Goal: Transaction & Acquisition: Purchase product/service

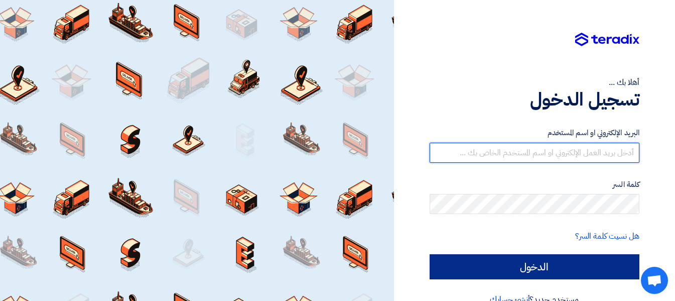
type input "[EMAIL_ADDRESS][DOMAIN_NAME]"
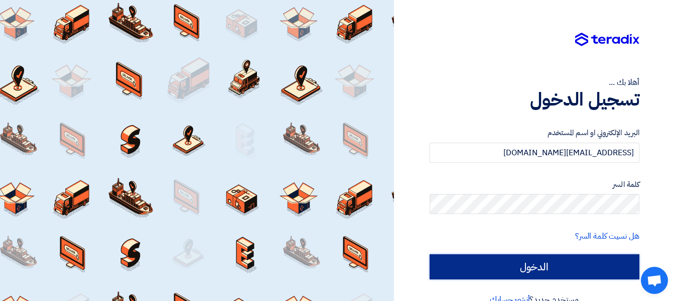
click at [546, 268] on input "الدخول" at bounding box center [534, 266] width 210 height 25
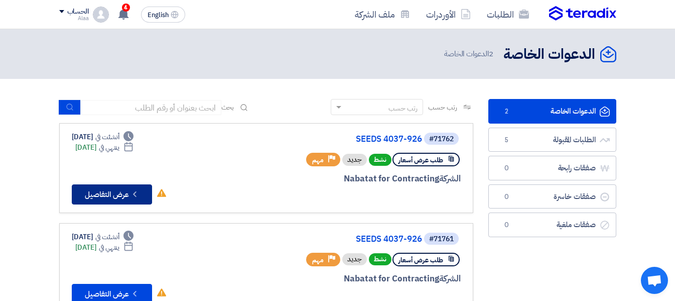
click at [106, 194] on button "Check details عرض التفاصيل" at bounding box center [112, 194] width 80 height 20
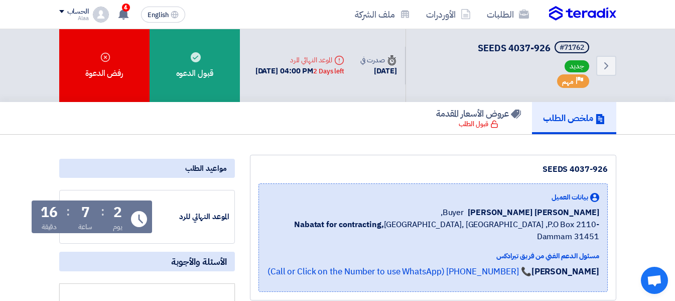
click at [481, 125] on div "قبول الطلب" at bounding box center [479, 124] width 40 height 10
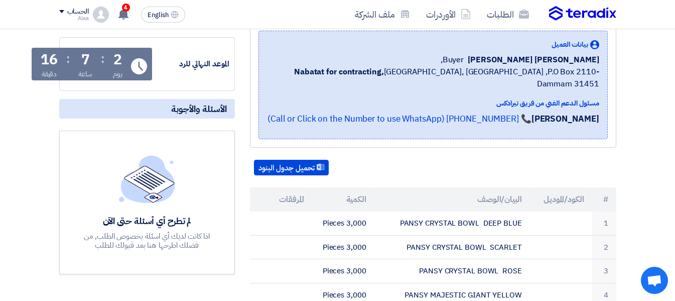
scroll to position [161, 0]
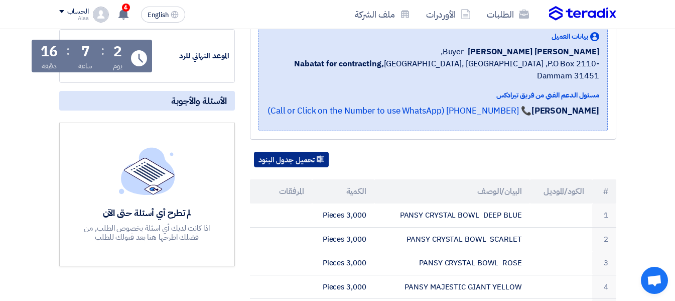
click at [307, 152] on button "تحميل جدول البنود" at bounding box center [291, 160] width 75 height 16
click at [387, 154] on div "تحميل جدول البنود" at bounding box center [433, 160] width 366 height 16
click at [398, 152] on div "تحميل جدول البنود" at bounding box center [433, 160] width 366 height 16
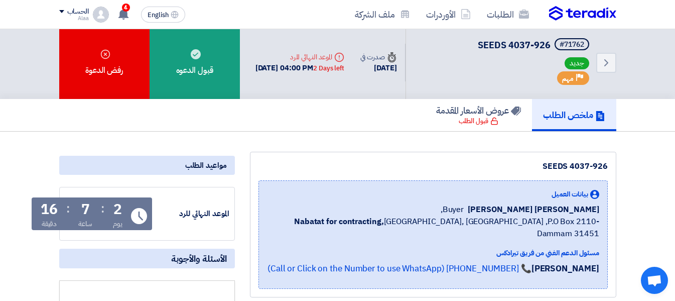
scroll to position [0, 0]
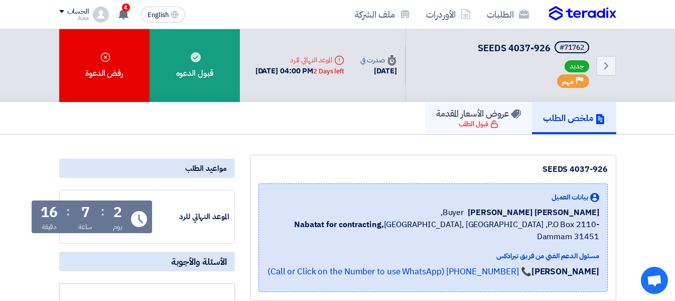
click at [469, 126] on div "قبول الطلب" at bounding box center [479, 124] width 40 height 10
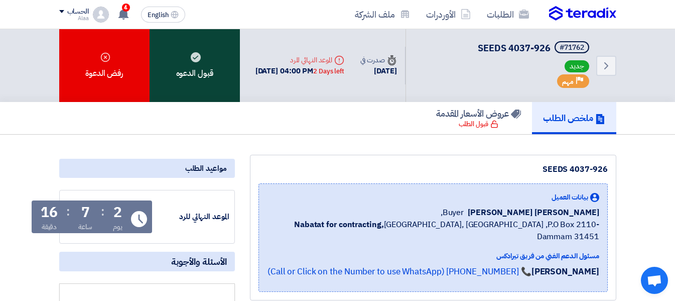
click at [195, 70] on div "قبول الدعوه" at bounding box center [195, 65] width 90 height 73
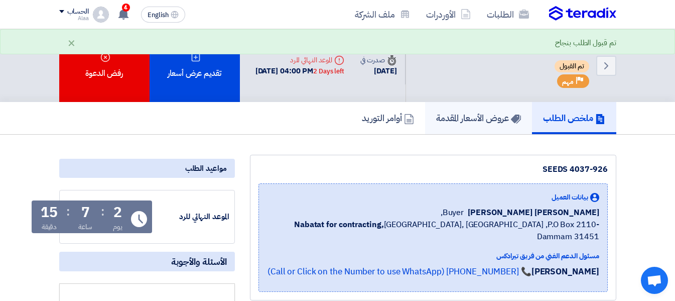
click at [477, 116] on h5 "عروض الأسعار المقدمة" at bounding box center [478, 118] width 85 height 12
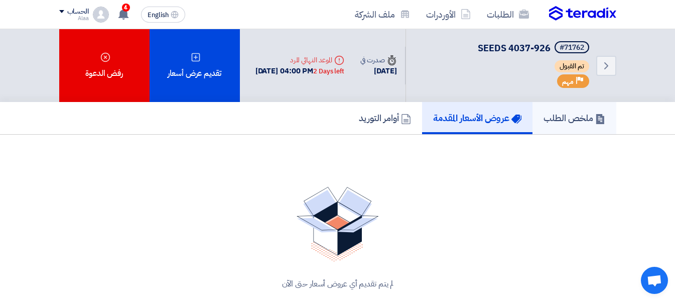
click at [569, 121] on h5 "ملخص الطلب" at bounding box center [574, 118] width 62 height 12
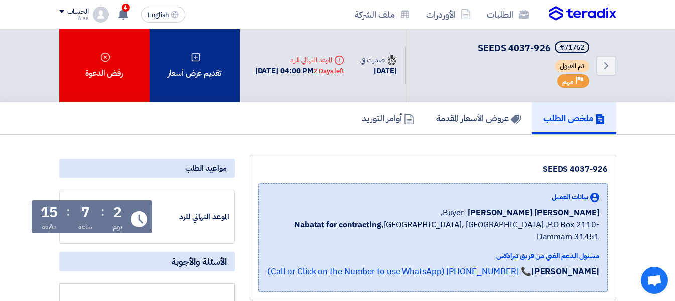
click at [195, 74] on div "تقديم عرض أسعار" at bounding box center [195, 65] width 90 height 73
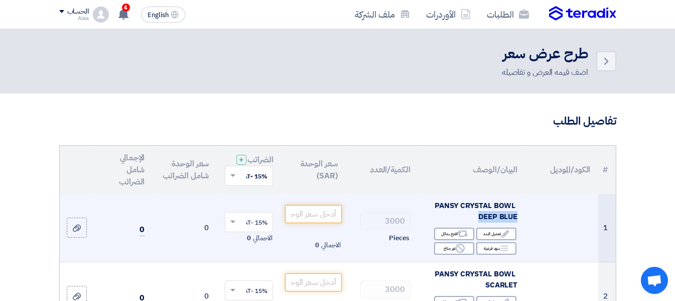
drag, startPoint x: 433, startPoint y: 209, endPoint x: 473, endPoint y: 219, distance: 41.0
click at [473, 219] on div "PANSY CRYSTAL BOWL DEEP BLUE" at bounding box center [471, 211] width 91 height 23
click at [471, 213] on span "PANSY CRYSTAL BOWL DEEP BLUE" at bounding box center [475, 211] width 83 height 23
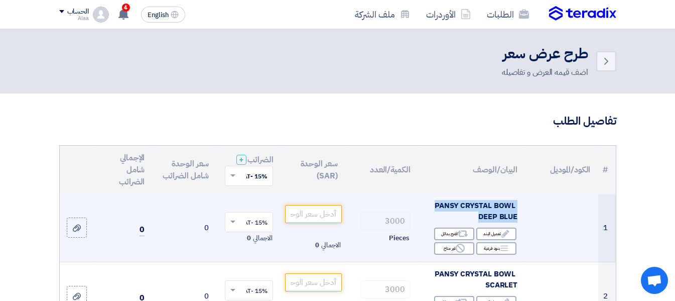
copy td "PANSY CRYSTAL BOWL DEEP BLUE"
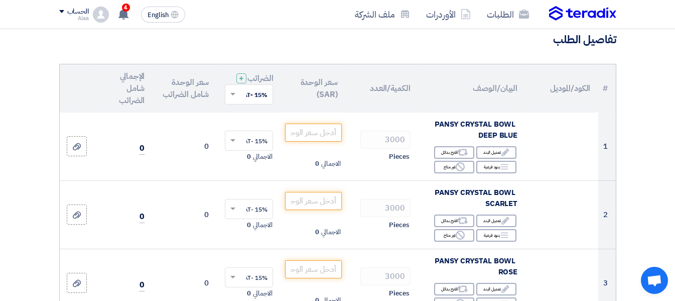
scroll to position [100, 0]
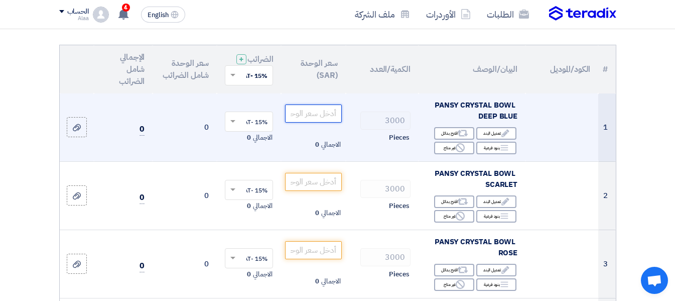
click at [321, 122] on input "number" at bounding box center [313, 113] width 56 height 18
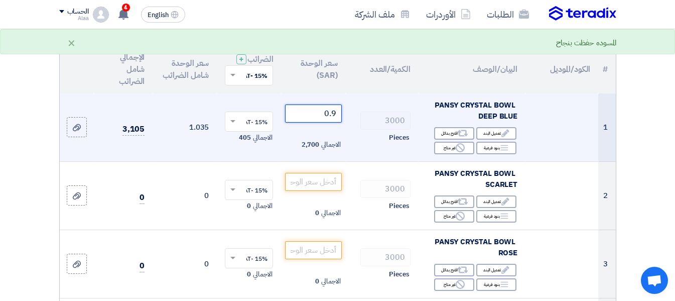
type input "0"
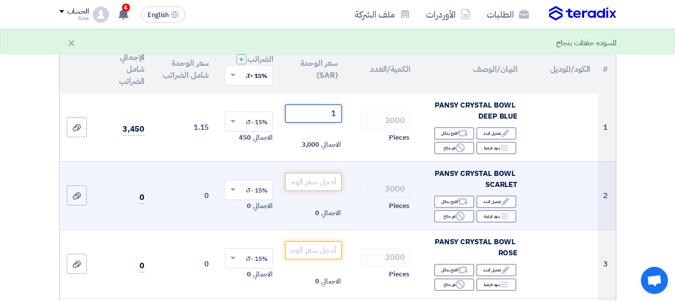
type input "1"
click at [317, 186] on input "number" at bounding box center [313, 182] width 56 height 18
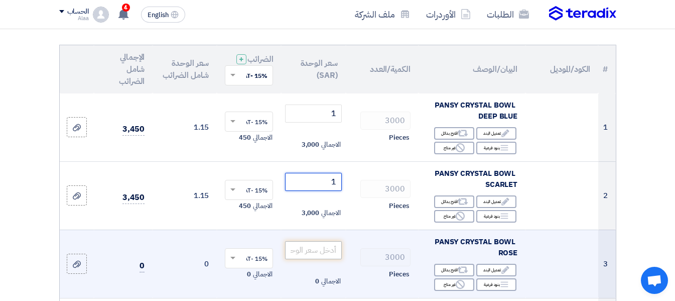
type input "1"
click at [308, 257] on input "number" at bounding box center [313, 250] width 56 height 18
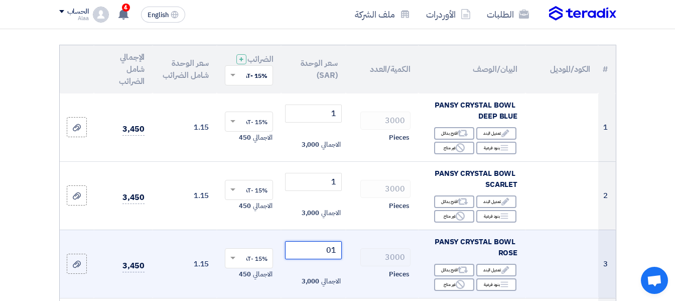
type input "0"
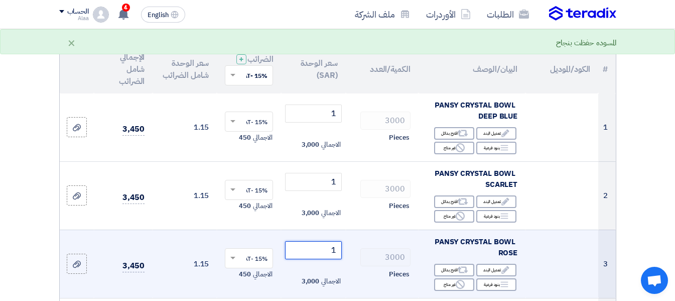
type input "1"
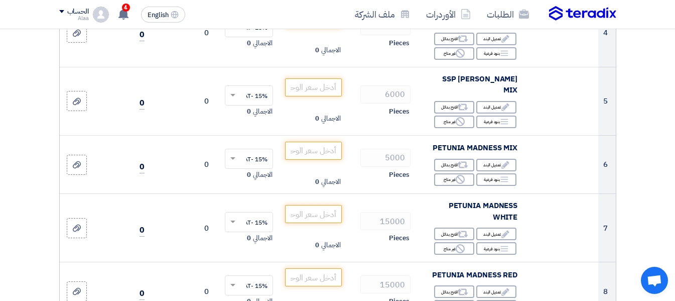
scroll to position [401, 0]
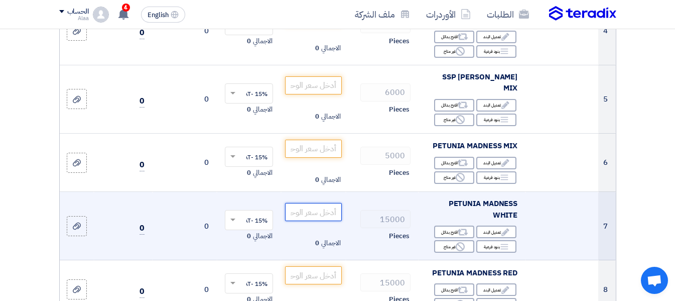
click at [320, 208] on input "number" at bounding box center [313, 212] width 56 height 18
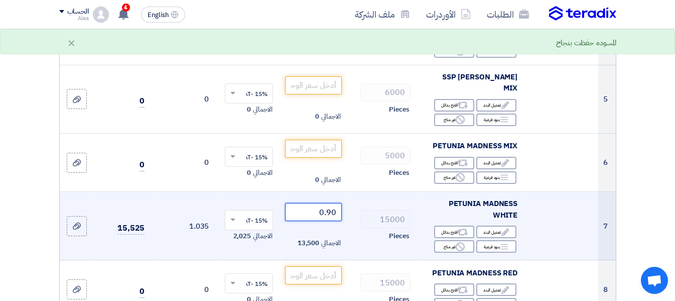
type input "0.90"
click at [356, 253] on td "15000 Pieces" at bounding box center [382, 226] width 73 height 68
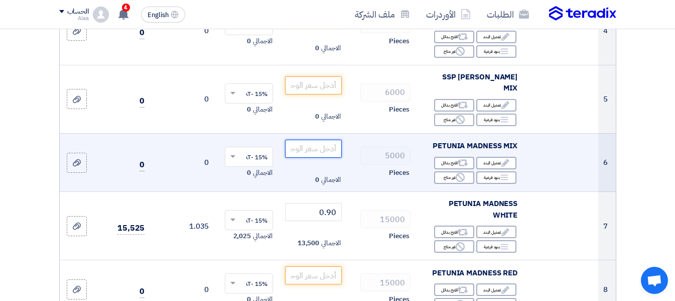
click at [308, 148] on input "number" at bounding box center [313, 148] width 56 height 18
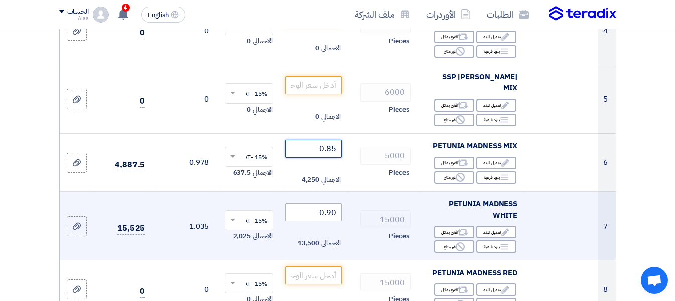
type input "0.85"
click at [312, 211] on input "0.90" at bounding box center [313, 212] width 56 height 18
type input "0"
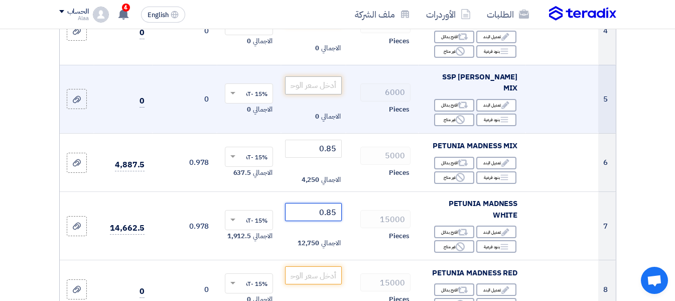
type input "0.85"
click at [321, 85] on input "number" at bounding box center [313, 85] width 56 height 18
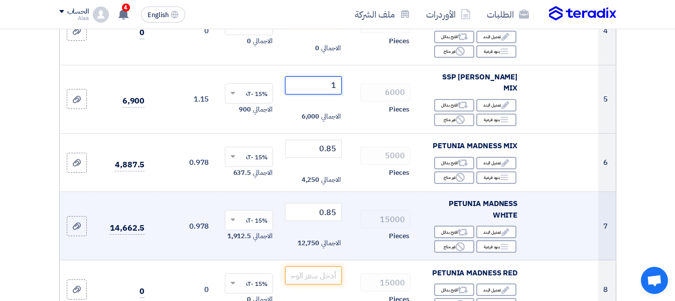
type input "1"
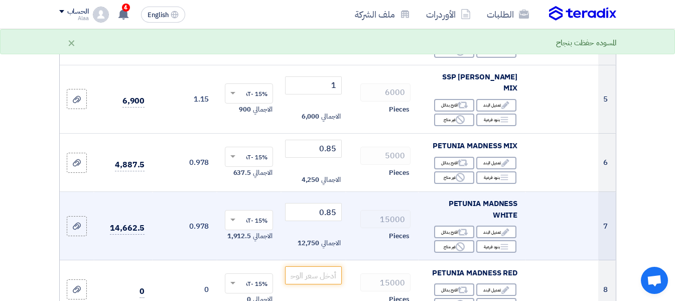
click at [362, 199] on td "15000 Pieces" at bounding box center [382, 226] width 73 height 68
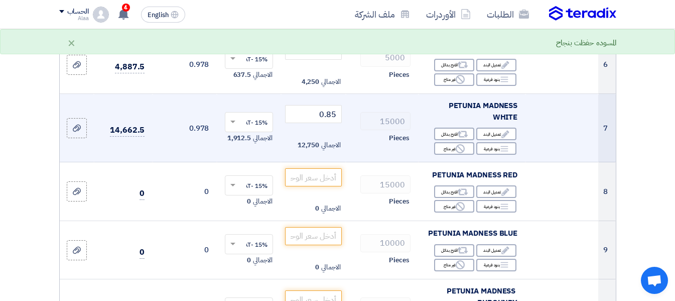
scroll to position [502, 0]
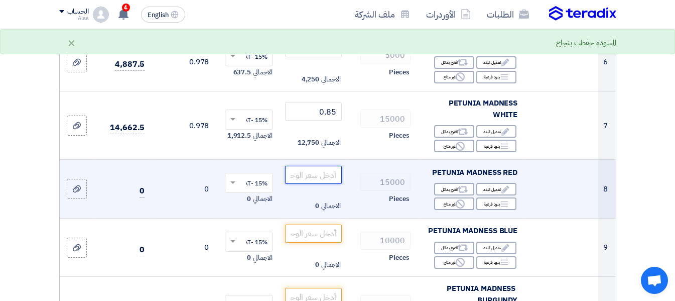
click at [316, 173] on input "number" at bounding box center [313, 175] width 56 height 18
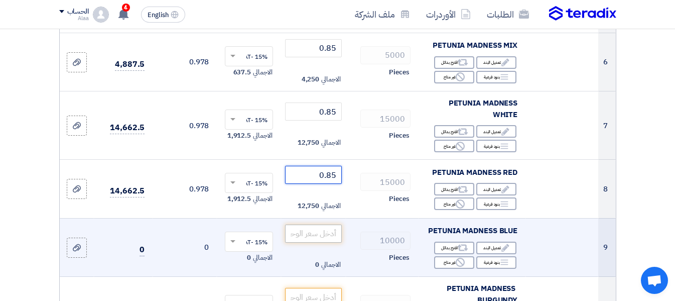
type input "0.85"
click at [328, 230] on input "number" at bounding box center [313, 233] width 56 height 18
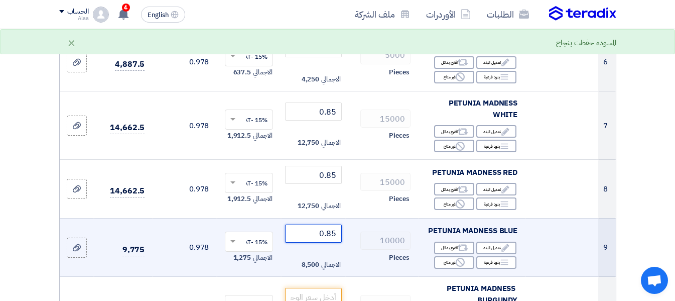
type input "0.85"
click at [364, 267] on td "10000 Pieces" at bounding box center [382, 247] width 73 height 59
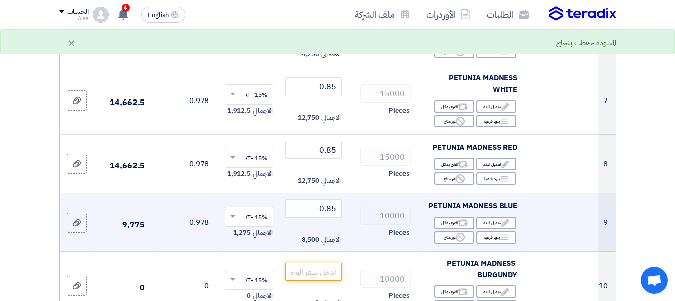
scroll to position [542, 0]
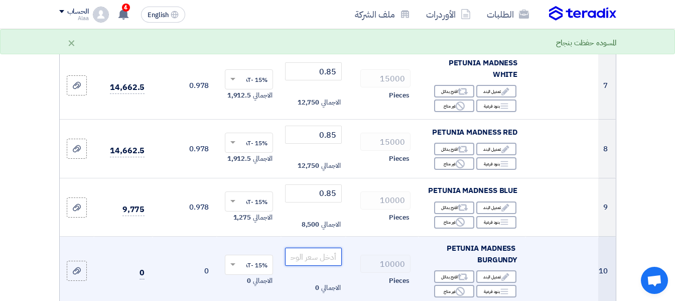
click at [327, 257] on input "number" at bounding box center [313, 256] width 56 height 18
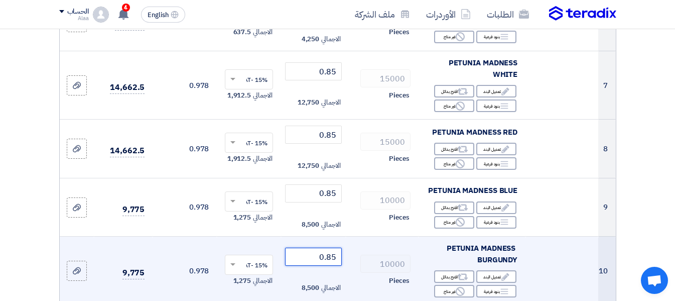
type input "0.85"
click at [362, 281] on div "Pieces" at bounding box center [382, 280] width 57 height 12
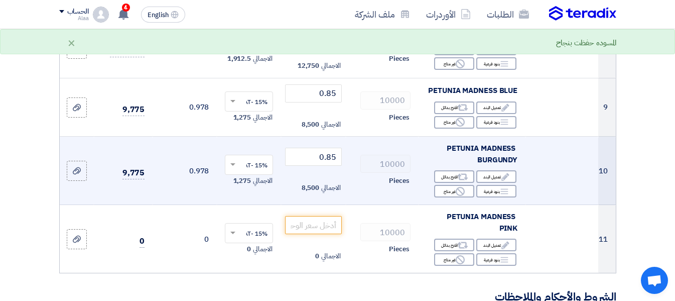
scroll to position [642, 0]
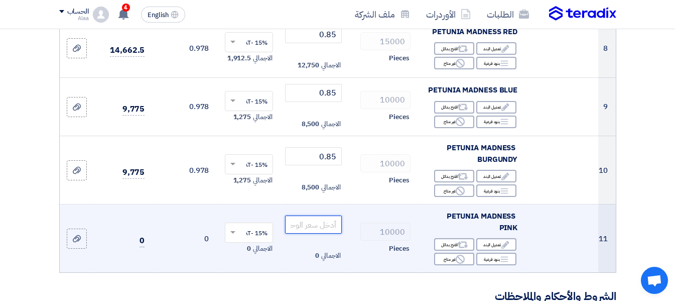
click at [315, 224] on input "number" at bounding box center [313, 224] width 56 height 18
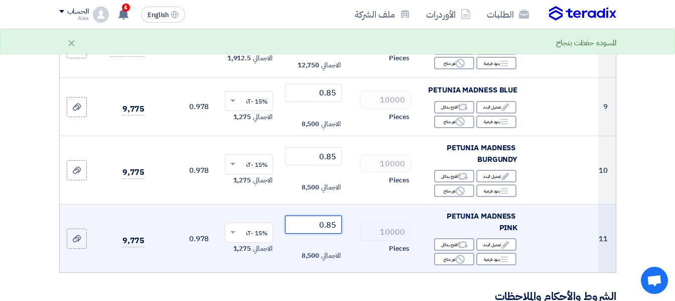
type input "0.85"
click at [346, 269] on td "10000 Pieces" at bounding box center [382, 238] width 73 height 68
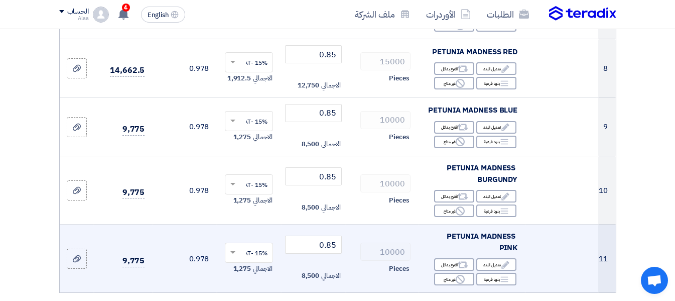
scroll to position [602, 0]
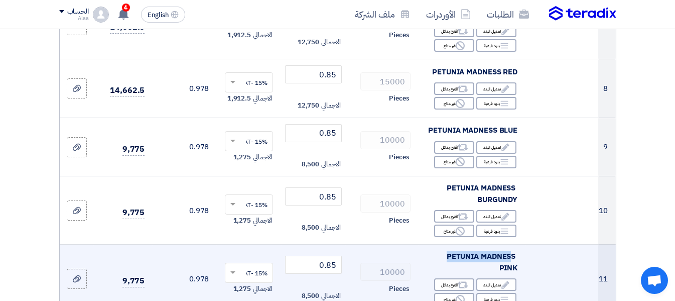
drag, startPoint x: 444, startPoint y: 253, endPoint x: 513, endPoint y: 257, distance: 68.9
click at [513, 257] on div "PETUNIA MADNESS PINK" at bounding box center [471, 261] width 91 height 23
click at [513, 257] on span "PETUNIA MADNESS PINK" at bounding box center [482, 261] width 71 height 23
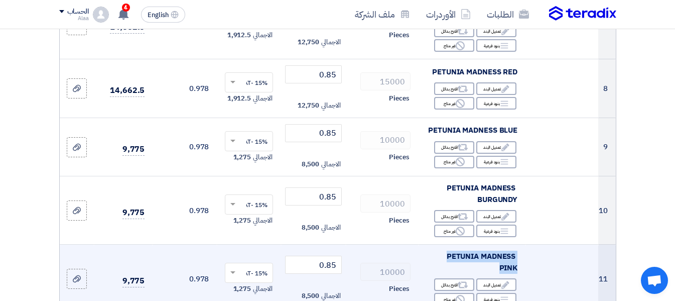
click at [513, 257] on span "PETUNIA MADNESS PINK" at bounding box center [482, 261] width 71 height 23
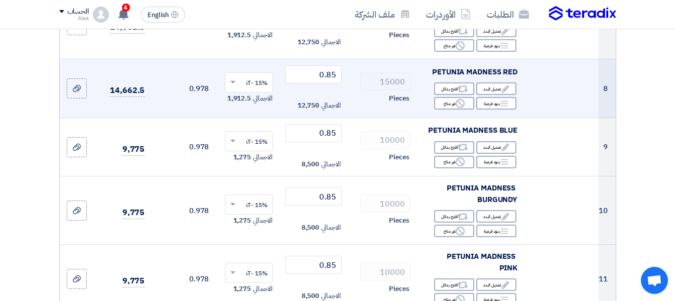
click at [547, 101] on td at bounding box center [561, 88] width 73 height 59
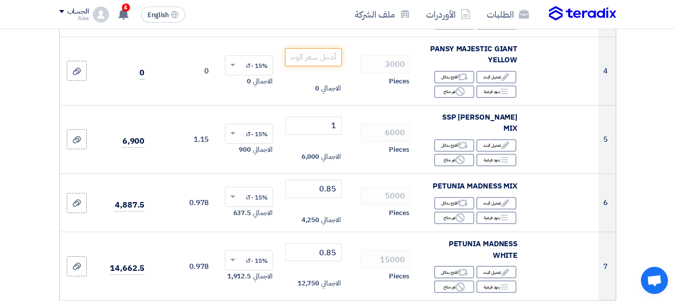
scroll to position [341, 0]
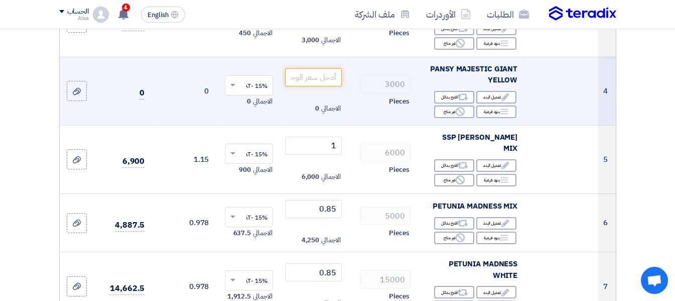
click at [432, 76] on span "PANSY MAJESTIC GIANT YELLOW" at bounding box center [473, 74] width 87 height 23
copy td "PANSY MAJESTIC GIANT YELLOW"
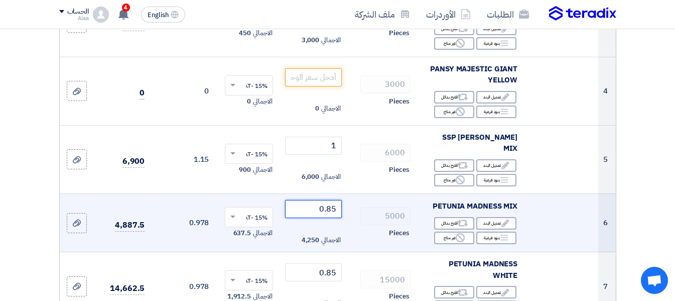
click at [311, 204] on input "0.85" at bounding box center [313, 209] width 56 height 18
type input "0"
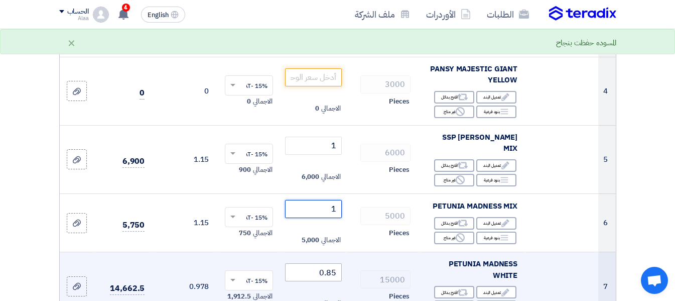
type input "1"
click at [310, 269] on input "0.85" at bounding box center [313, 272] width 56 height 18
type input "0"
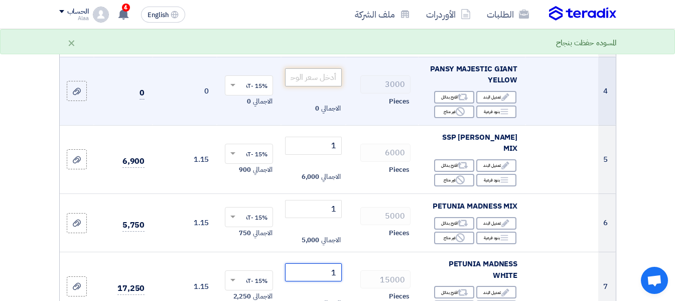
type input "1"
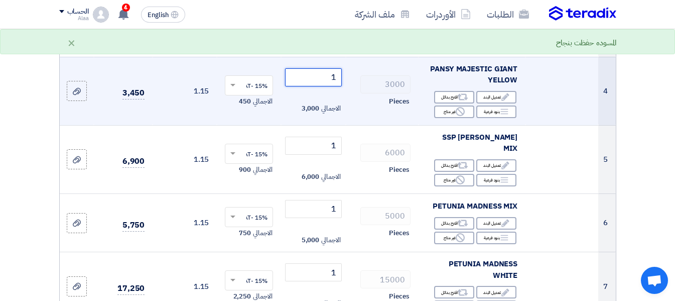
click at [317, 81] on input "1" at bounding box center [313, 77] width 56 height 18
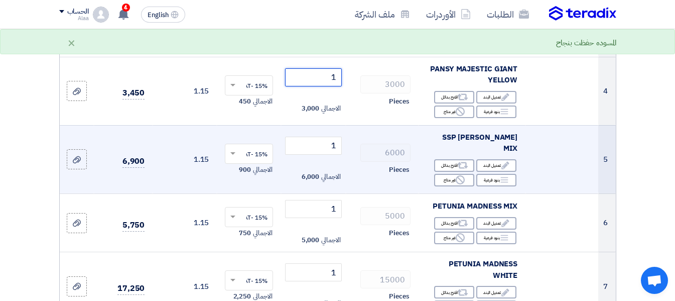
type input "1"
click at [360, 173] on div "Pieces" at bounding box center [382, 170] width 57 height 12
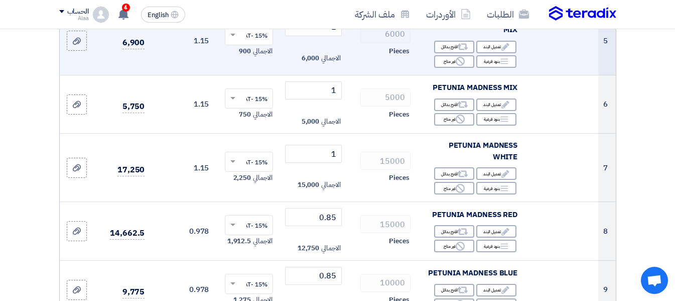
scroll to position [462, 0]
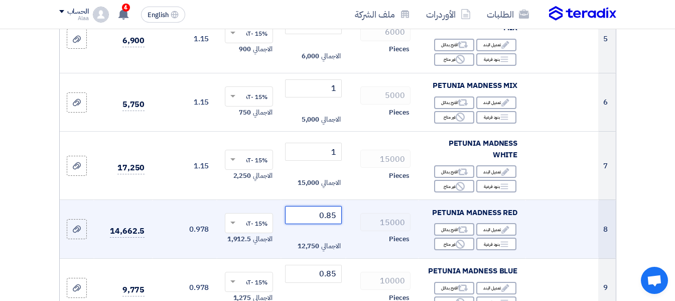
click at [304, 214] on input "0.85" at bounding box center [313, 215] width 56 height 18
type input "0"
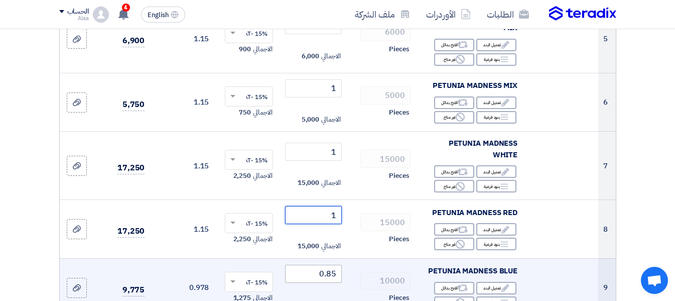
type input "1"
click at [307, 272] on input "0.85" at bounding box center [313, 273] width 56 height 18
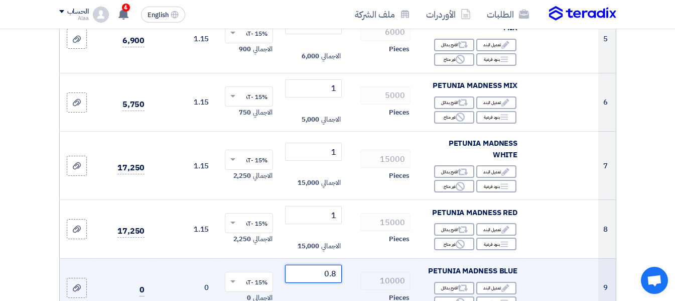
type input "0"
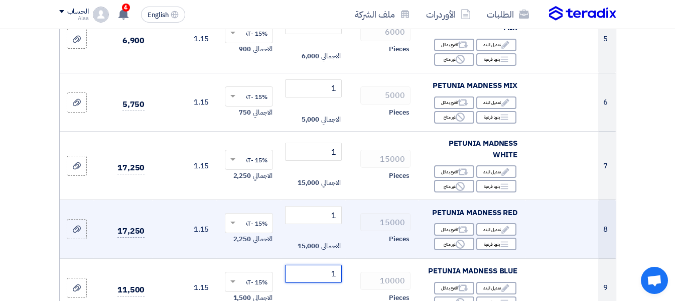
type input "1"
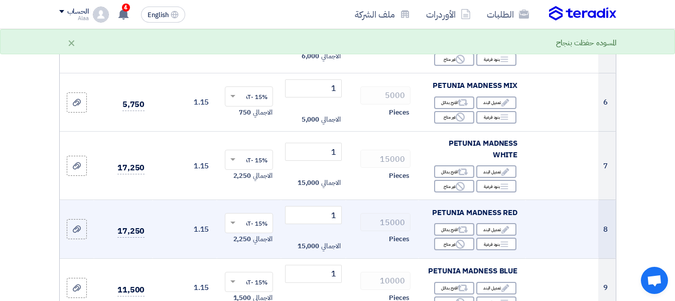
click at [368, 250] on td "15000 Pieces" at bounding box center [382, 229] width 73 height 59
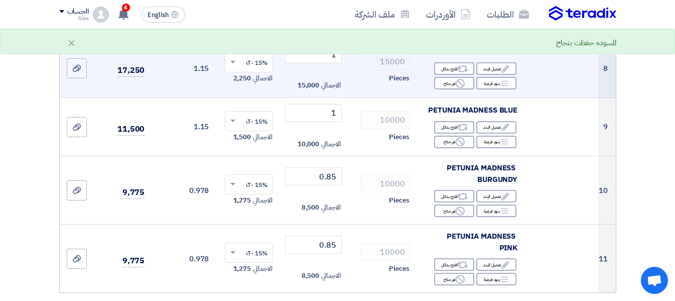
scroll to position [642, 0]
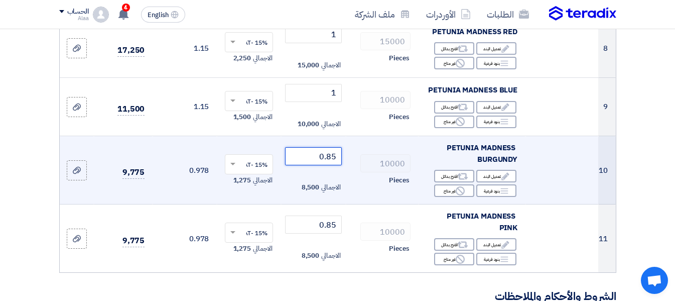
click at [301, 154] on input "0.85" at bounding box center [313, 156] width 56 height 18
type input "0"
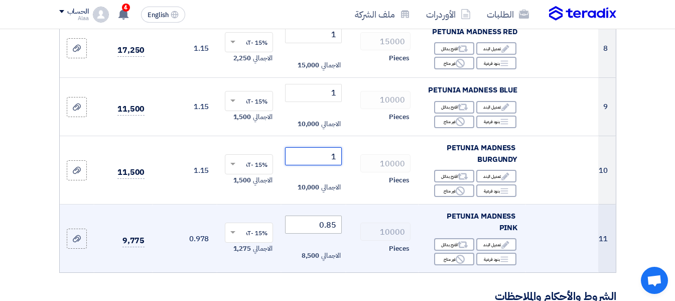
type input "1"
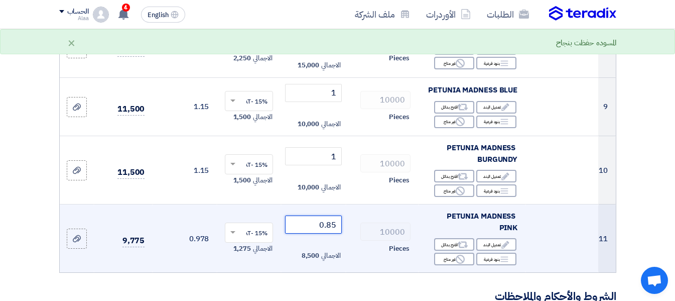
click at [309, 227] on input "0.85" at bounding box center [313, 224] width 56 height 18
type input "0"
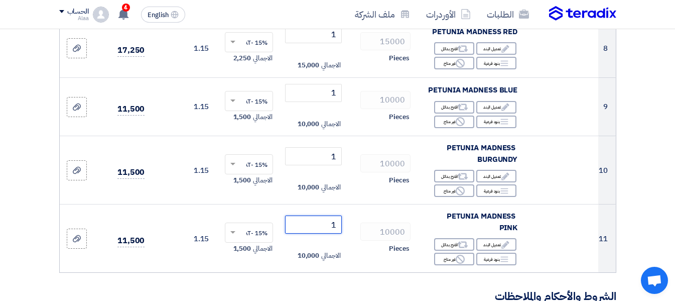
type input "1"
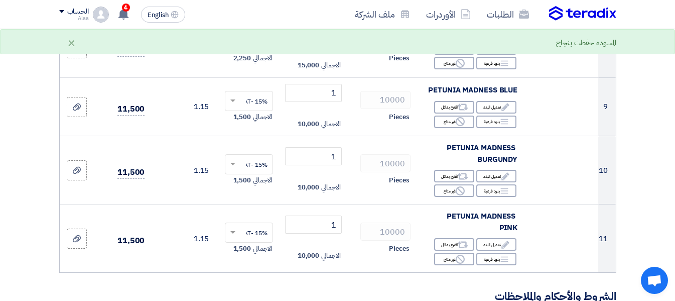
click at [359, 273] on form "تفاصيل الطلب # الكود/الموديل البيان/الوصف الكمية/العدد سعر الوحدة (SAR) الضرائب…" at bounding box center [337, 71] width 557 height 1200
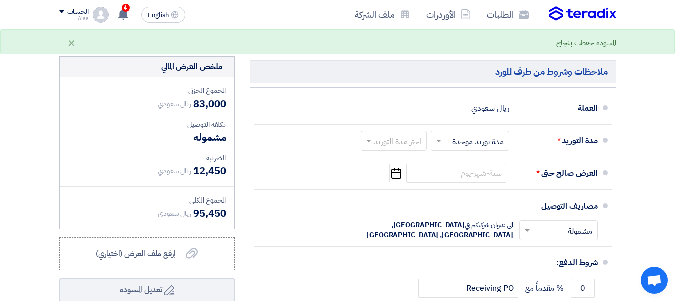
scroll to position [923, 0]
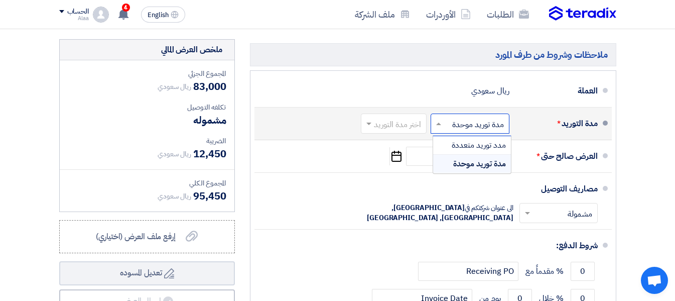
click at [440, 126] on span at bounding box center [437, 123] width 13 height 10
click at [454, 142] on span "مدد توريد متعددة" at bounding box center [479, 145] width 54 height 12
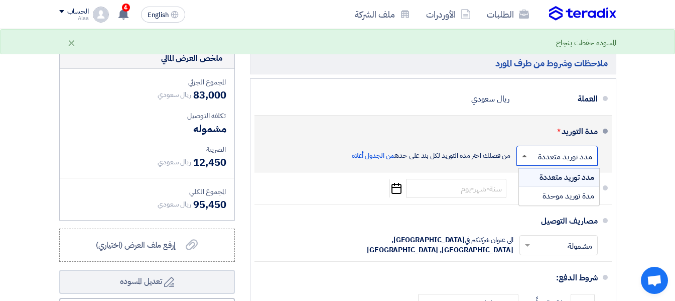
click at [526, 155] on span at bounding box center [524, 156] width 5 height 3
click at [541, 187] on div "مدة توريد موحدة" at bounding box center [559, 196] width 80 height 18
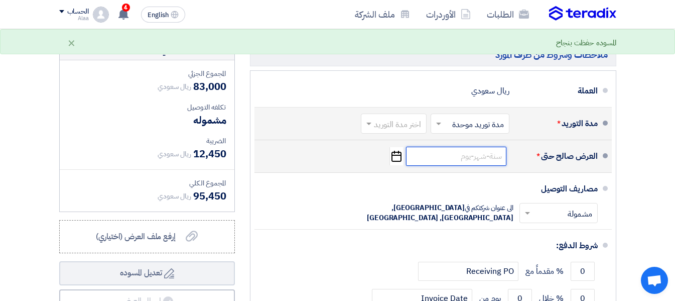
click at [464, 153] on input at bounding box center [456, 155] width 100 height 19
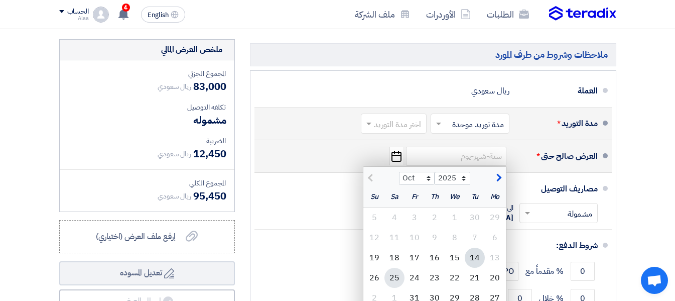
click at [391, 277] on div "25" at bounding box center [394, 277] width 20 height 20
type input "[DATE]"
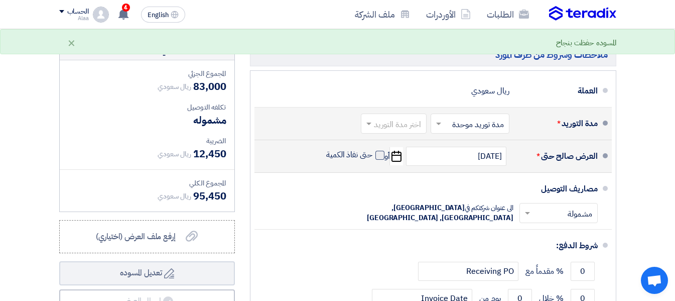
click at [381, 153] on span at bounding box center [379, 155] width 9 height 9
click at [372, 153] on input "حتى نفاذ الكمية" at bounding box center [348, 159] width 48 height 19
checkbox input "true"
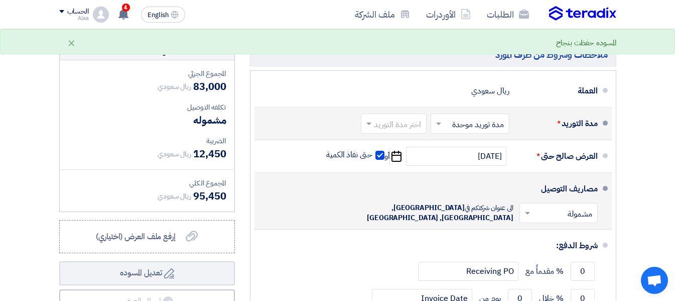
click at [316, 198] on div "مصاريف التوصيل × مشمولة × الى عنوان شركتكم في [GEOGRAPHIC_DATA], [GEOGRAPHIC_DA…" at bounding box center [429, 201] width 335 height 48
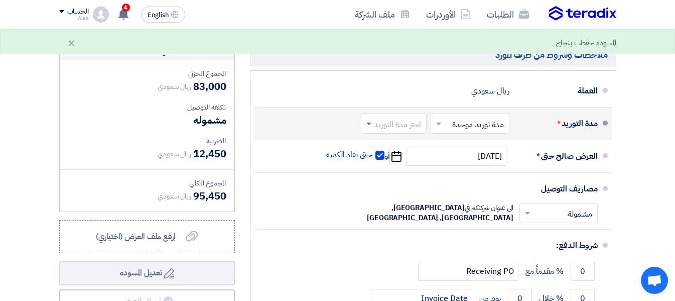
click at [370, 122] on span at bounding box center [368, 124] width 5 height 4
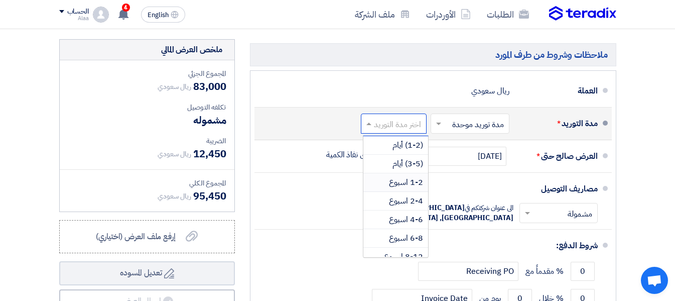
click at [406, 182] on span "1-2 اسبوع" at bounding box center [406, 182] width 34 height 12
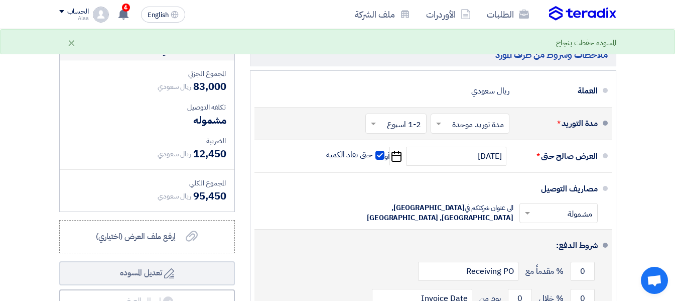
click at [347, 245] on div "شروط الدفع:" at bounding box center [433, 245] width 327 height 24
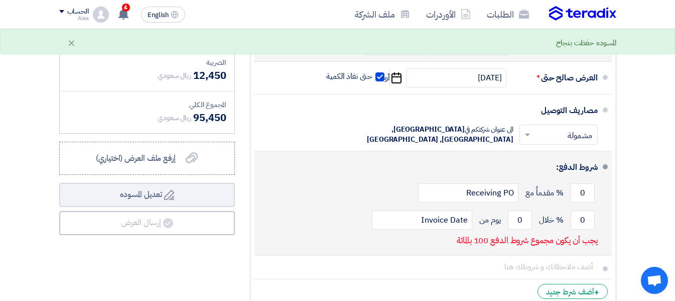
scroll to position [1003, 0]
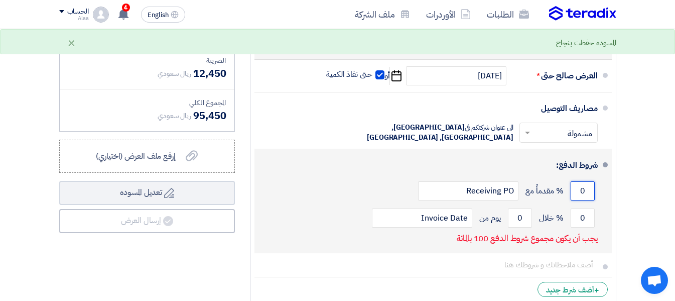
click at [574, 190] on input "0" at bounding box center [582, 190] width 24 height 19
type input "40"
click at [577, 217] on input "0" at bounding box center [582, 217] width 24 height 19
type input "40"
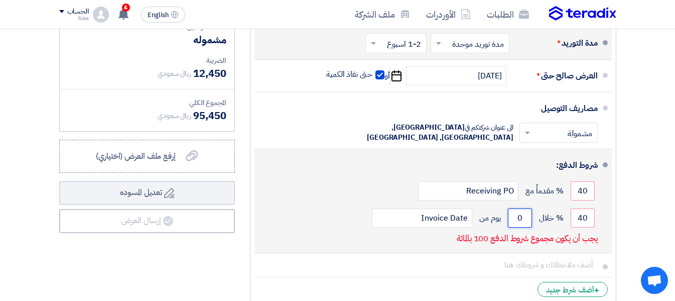
click at [514, 216] on input "0" at bounding box center [520, 217] width 24 height 19
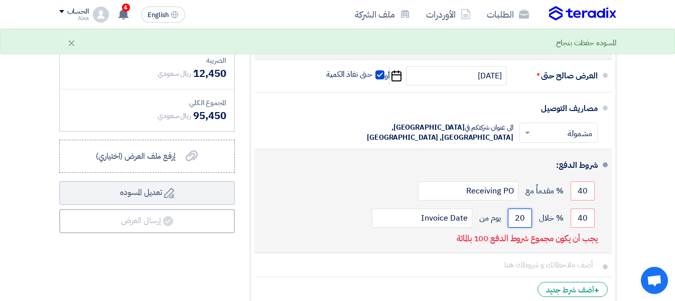
type input "20"
click at [325, 217] on div "40 % خلال 20 يوم من Invoice Date" at bounding box center [429, 217] width 335 height 27
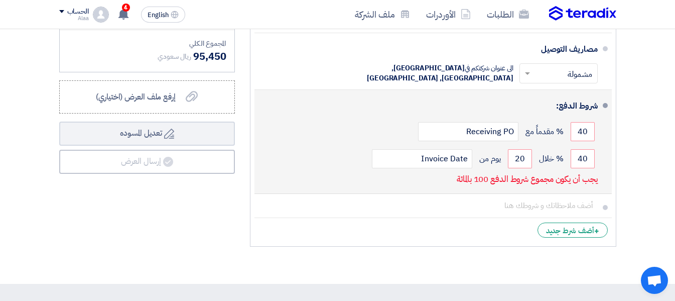
scroll to position [1064, 0]
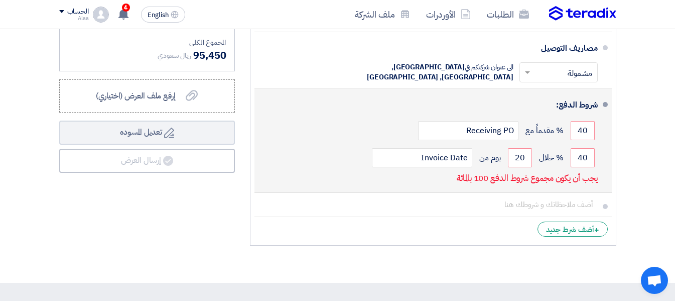
click at [266, 158] on div "40 % خلال 20 يوم من Invoice Date" at bounding box center [429, 157] width 335 height 27
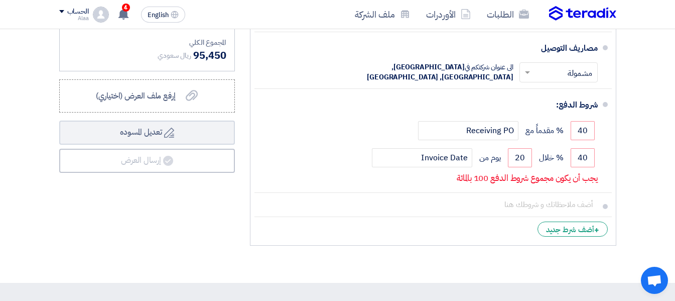
click at [205, 193] on div "ملخص [PERSON_NAME] المجموع الجزئي ريال سعودي 83,000 تكلفه التوصيل" at bounding box center [147, 74] width 191 height 351
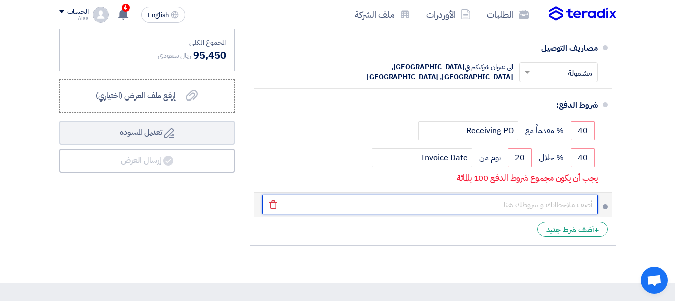
click at [515, 203] on input "text" at bounding box center [429, 204] width 335 height 19
type input "مده العرض 15 يوم من تاريخة"
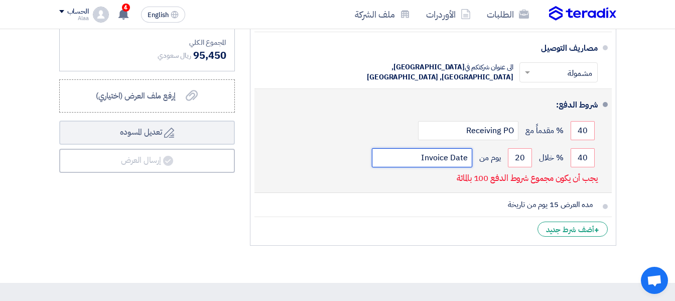
click at [424, 159] on input "Invoice Date" at bounding box center [422, 157] width 100 height 19
click at [515, 160] on input "20" at bounding box center [520, 157] width 24 height 19
type input "2"
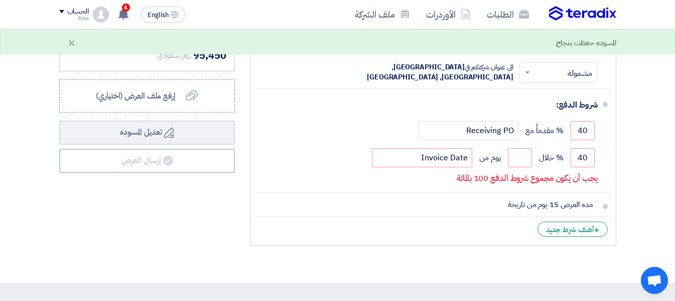
click at [484, 242] on ul "العملة ريال سعودي مدة التوريد * اختر مدة التوريد × مدة توريد موحدة ×" at bounding box center [433, 88] width 366 height 316
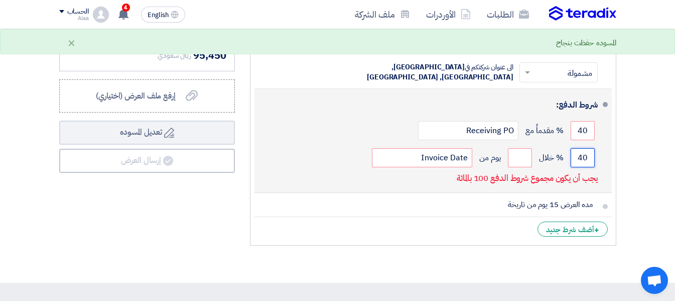
click at [576, 155] on input "40" at bounding box center [582, 157] width 24 height 19
type input "4"
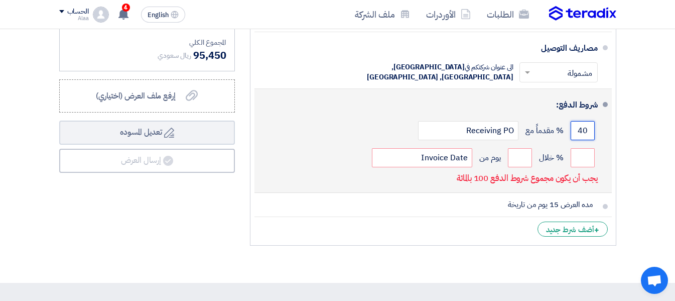
click at [576, 126] on input "40" at bounding box center [582, 130] width 24 height 19
type input "4"
type input "50"
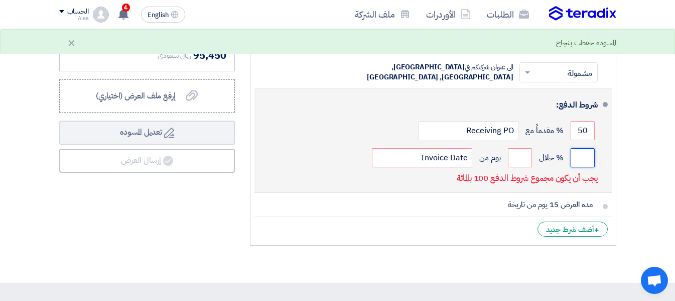
click at [580, 161] on input "number" at bounding box center [582, 157] width 24 height 19
type input "50"
click at [396, 185] on div "شروط الدفع: 50 % مقدماً مع Receiving PO 50 % خلال" at bounding box center [429, 140] width 335 height 95
click at [514, 157] on input "number" at bounding box center [520, 157] width 24 height 19
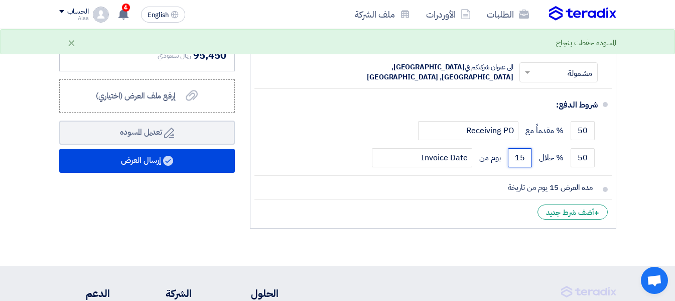
type input "15"
click at [337, 222] on ul "العملة ريال سعودي مدة التوريد * اختر مدة التوريد × مدة توريد موحدة ×" at bounding box center [433, 79] width 366 height 299
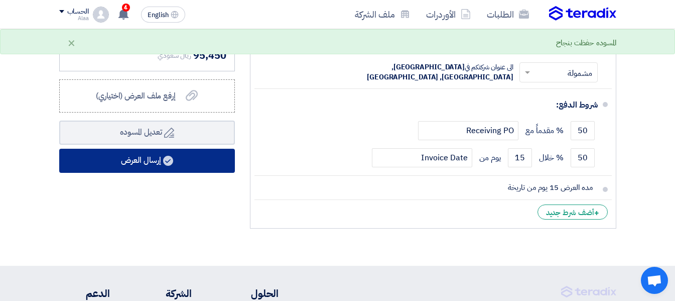
click at [182, 163] on button "إرسال العرض" at bounding box center [147, 161] width 176 height 24
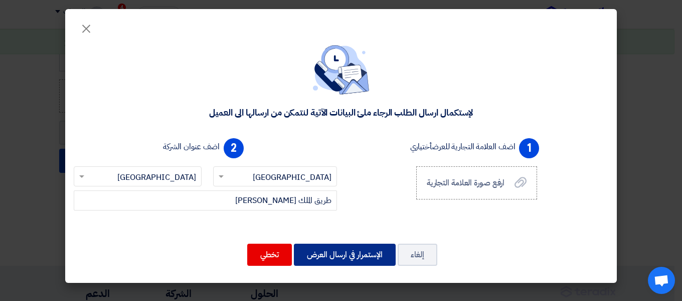
click at [337, 254] on button "الإستمرار في ارسال العرض" at bounding box center [345, 254] width 102 height 22
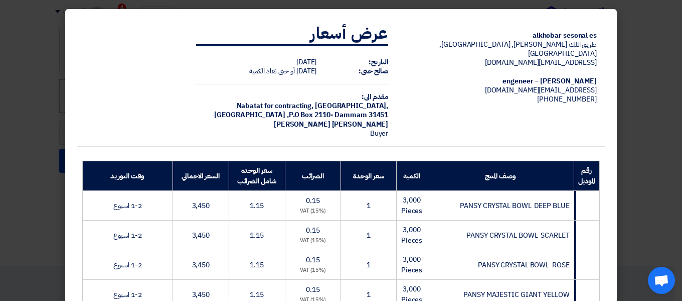
click at [646, 175] on modal-container "alkhobar sesonal es طريق الملك فهد, [GEOGRAPHIC_DATA], [GEOGRAPHIC_DATA] [EMAIL…" at bounding box center [341, 150] width 682 height 301
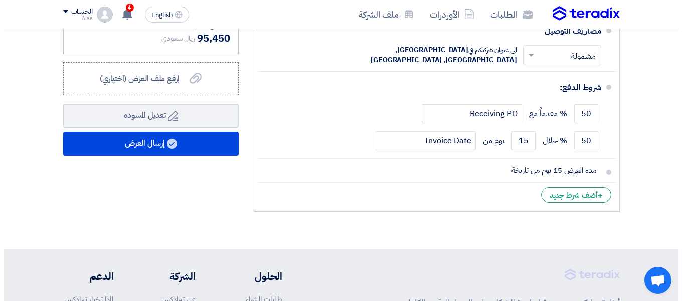
scroll to position [1084, 0]
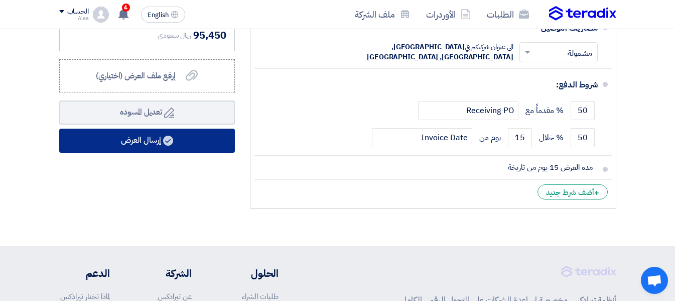
click at [166, 144] on button "إرسال العرض" at bounding box center [147, 140] width 176 height 24
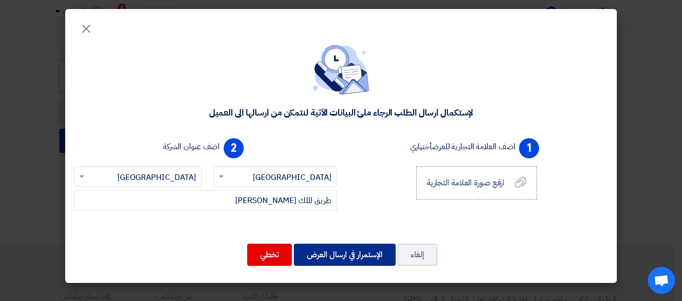
click at [314, 255] on button "الإستمرار في ارسال العرض" at bounding box center [345, 254] width 102 height 22
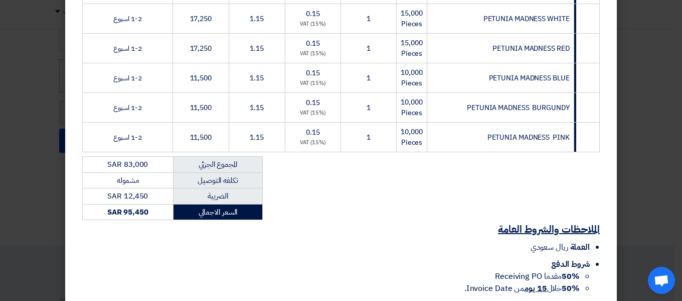
scroll to position [468, 0]
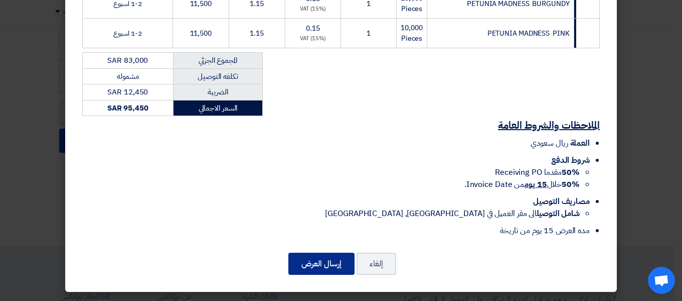
click at [319, 266] on button "إرسال العرض" at bounding box center [321, 263] width 66 height 22
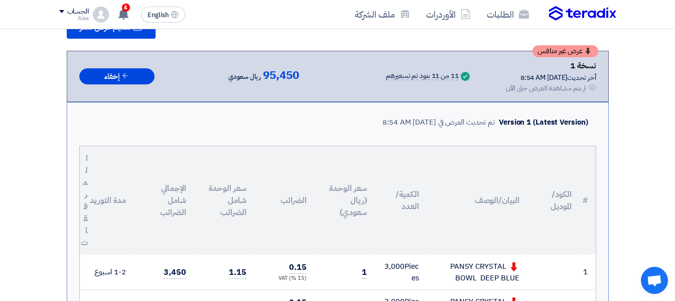
scroll to position [1051, 0]
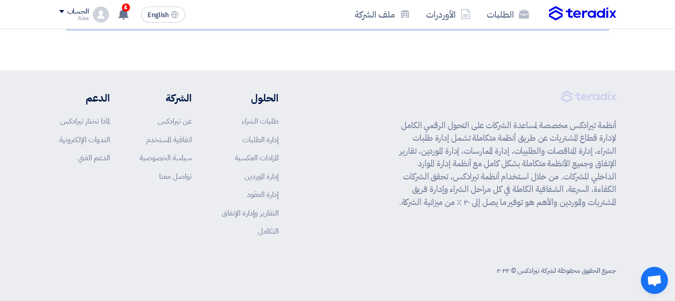
click at [331, 202] on div "أنظمة تيرادكس مخصصة لمساعدة الشركات على التحول الرقمي الكامل لإدارة قطاع المشتر…" at bounding box center [337, 171] width 557 height 162
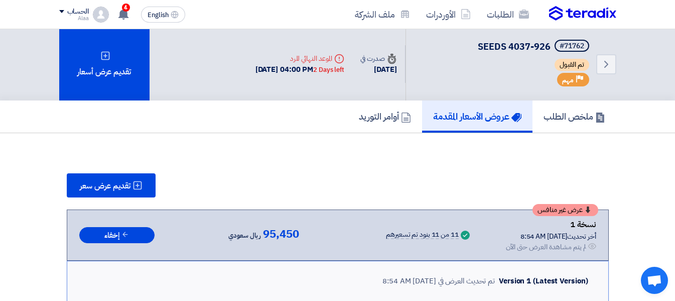
scroll to position [0, 0]
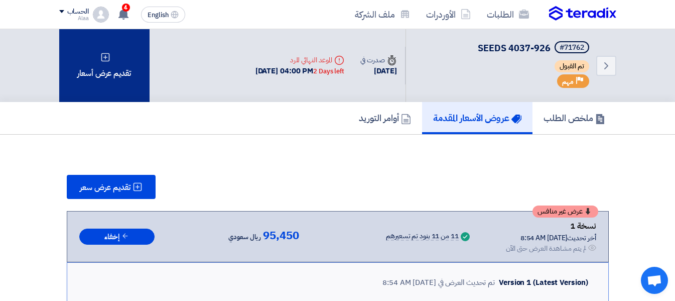
click at [111, 68] on div "تقديم عرض أسعار" at bounding box center [104, 65] width 90 height 73
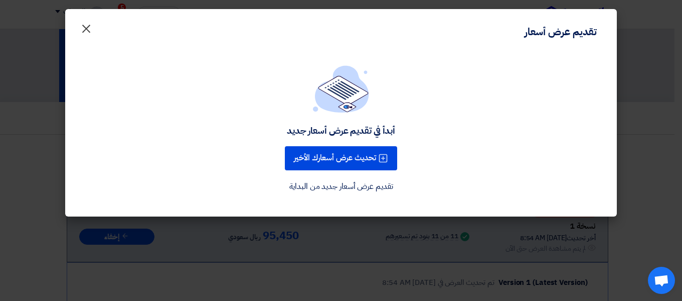
click at [85, 29] on span "×" at bounding box center [86, 28] width 12 height 30
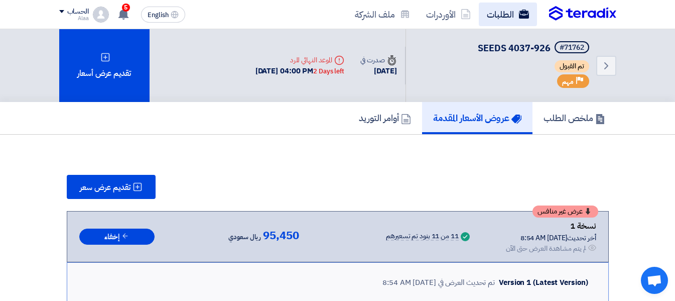
click at [508, 16] on link "الطلبات" at bounding box center [508, 15] width 58 height 24
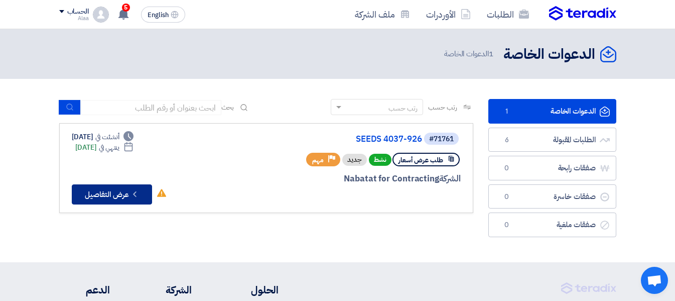
click at [130, 195] on icon "Check details" at bounding box center [135, 194] width 10 height 10
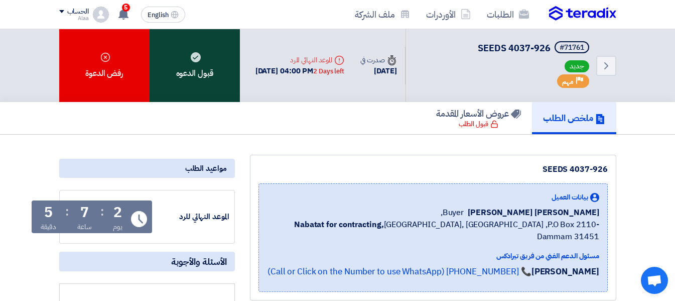
click at [188, 73] on div "قبول الدعوه" at bounding box center [195, 65] width 90 height 73
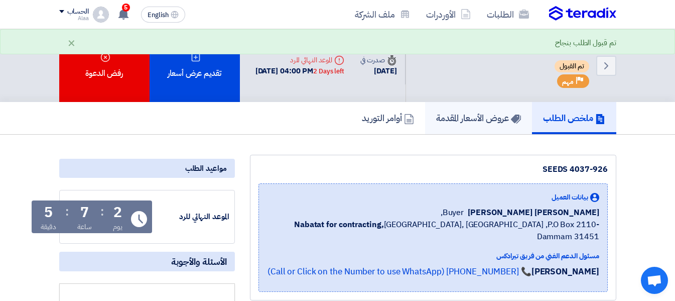
click at [465, 114] on h5 "عروض الأسعار المقدمة" at bounding box center [478, 118] width 85 height 12
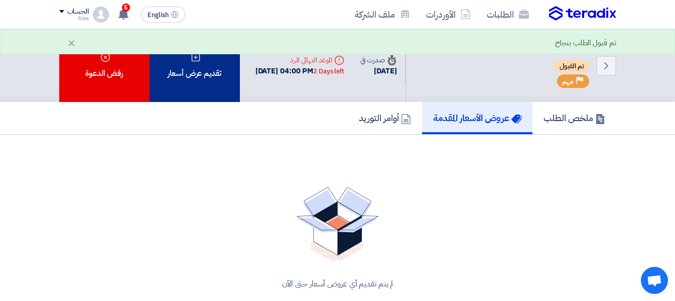
click at [204, 69] on div "تقديم عرض أسعار" at bounding box center [195, 65] width 90 height 73
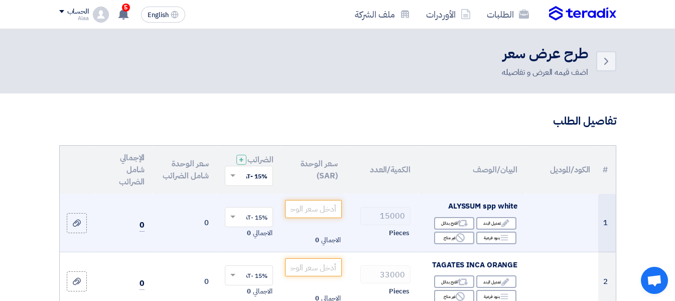
drag, startPoint x: 341, startPoint y: 160, endPoint x: 362, endPoint y: 208, distance: 52.3
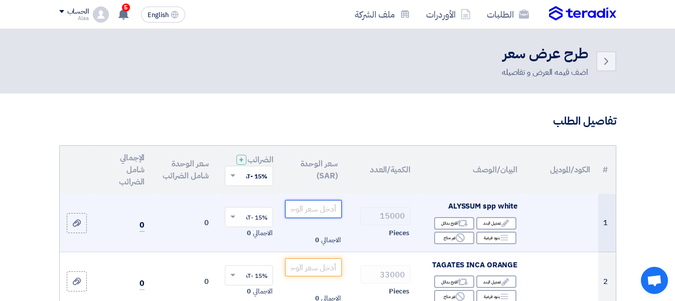
click at [331, 217] on input "number" at bounding box center [313, 209] width 56 height 18
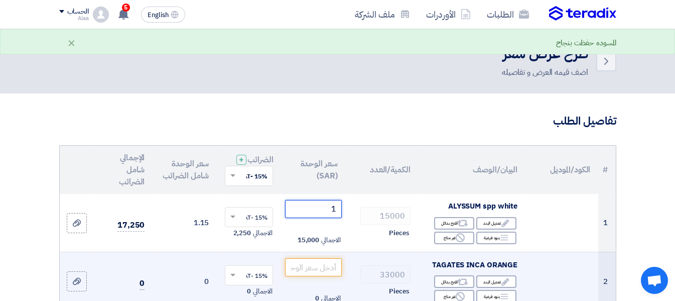
type input "1"
click at [443, 268] on span "TAGATES INCA ORANGE" at bounding box center [474, 264] width 85 height 11
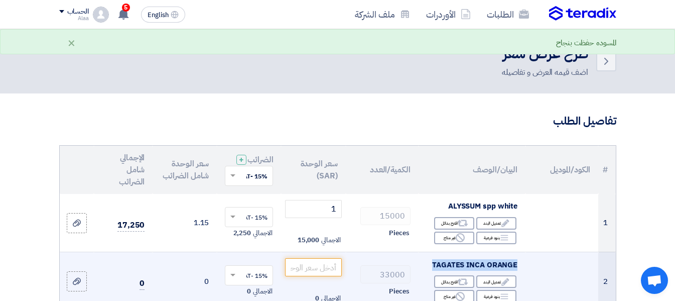
click at [443, 268] on span "TAGATES INCA ORANGE" at bounding box center [474, 264] width 85 height 11
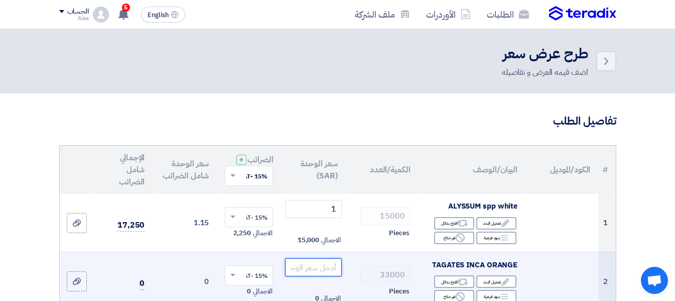
click at [307, 276] on input "number" at bounding box center [313, 267] width 56 height 18
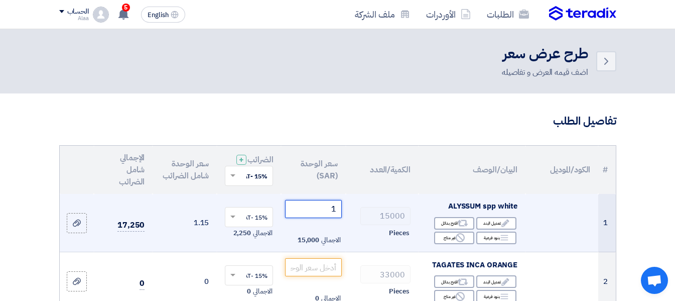
click at [319, 218] on input "1" at bounding box center [313, 209] width 56 height 18
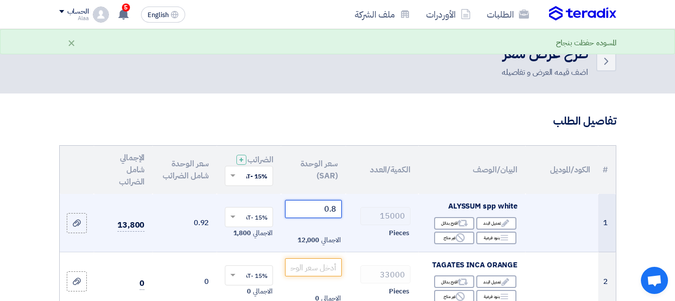
type input "0"
type input "1"
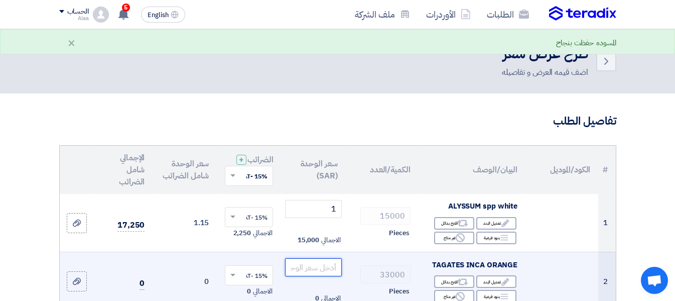
click at [310, 275] on input "number" at bounding box center [313, 267] width 56 height 18
type input "1"
click at [559, 269] on td at bounding box center [561, 281] width 73 height 59
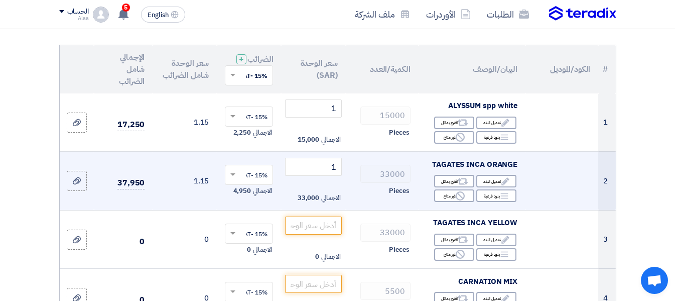
scroll to position [120, 0]
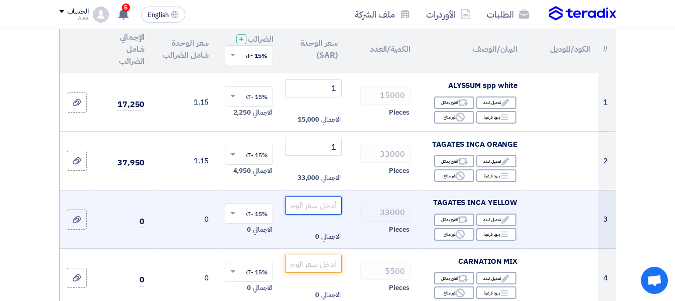
click at [313, 212] on input "number" at bounding box center [313, 205] width 56 height 18
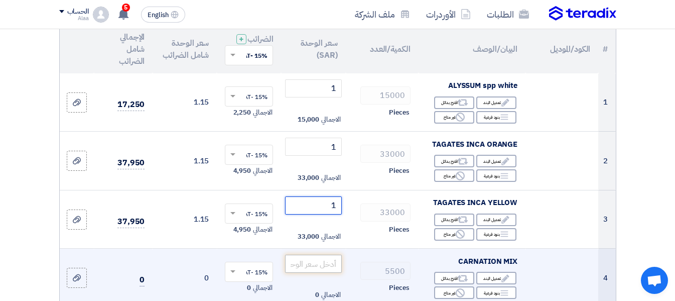
type input "1"
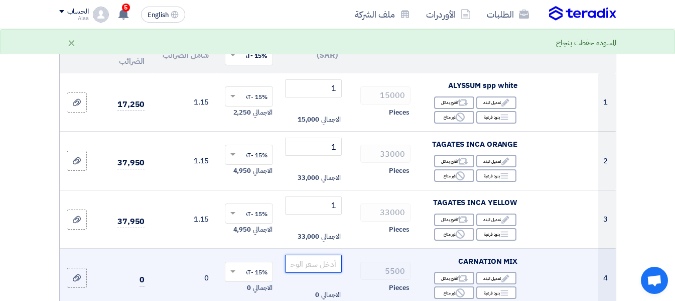
click at [312, 271] on input "number" at bounding box center [313, 263] width 56 height 18
click at [464, 265] on span "CARNATION MIX" at bounding box center [487, 260] width 59 height 11
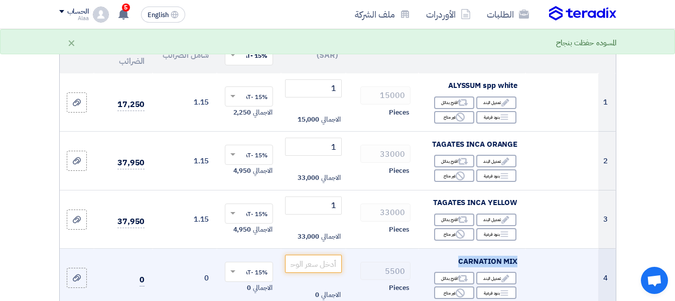
click at [464, 265] on span "CARNATION MIX" at bounding box center [487, 260] width 59 height 11
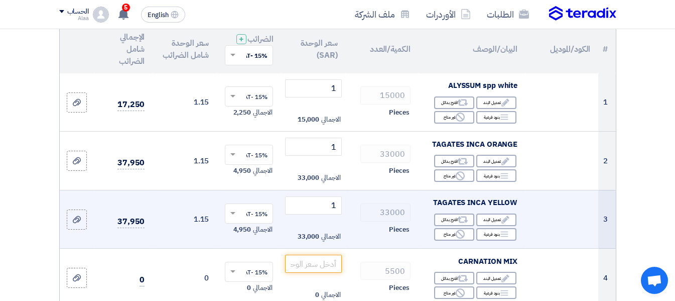
click at [549, 223] on td at bounding box center [561, 219] width 73 height 59
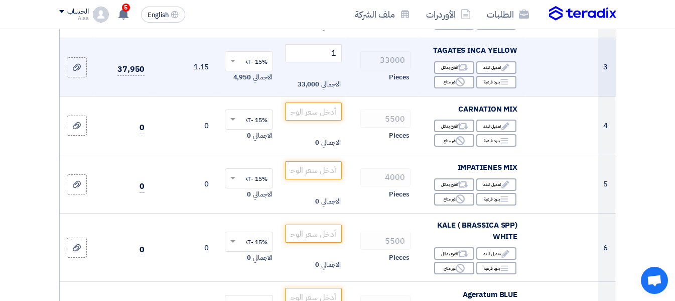
scroll to position [281, 0]
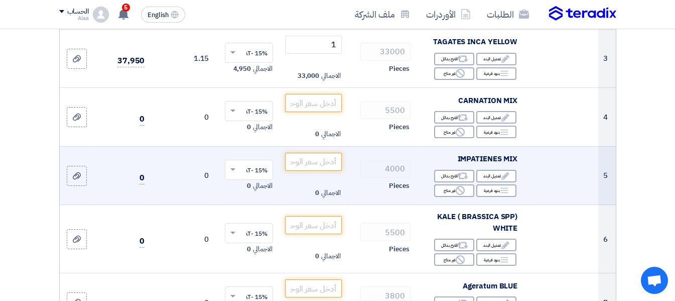
click at [492, 164] on span "IMPATIENES MIX" at bounding box center [488, 158] width 60 height 11
copy td "IMPATIENES MIX"
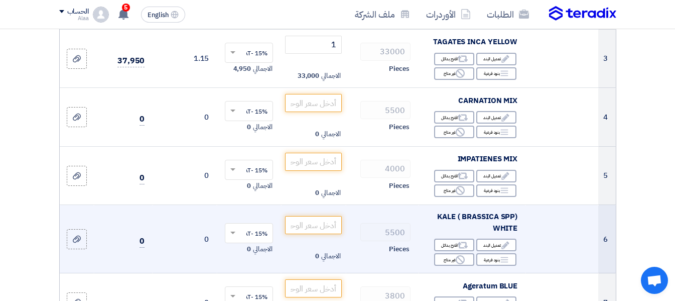
click at [556, 240] on td at bounding box center [561, 239] width 73 height 68
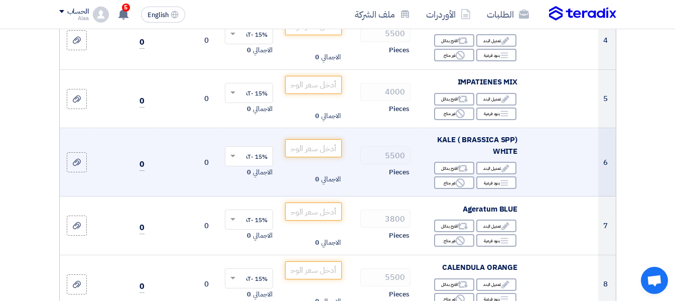
scroll to position [341, 0]
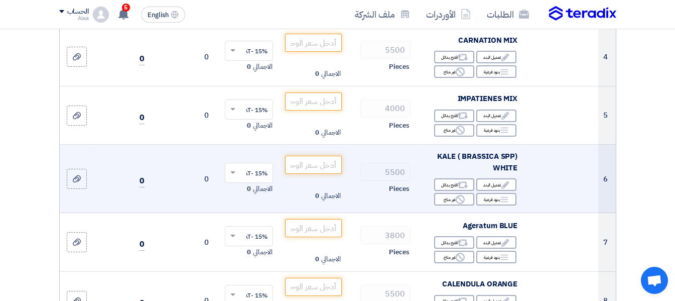
click at [497, 166] on span "KALE ( BRASSICA SPP) WHITE" at bounding box center [477, 162] width 80 height 23
copy td "KALE ( BRASSICA SPP) WHITE"
click at [560, 191] on td at bounding box center [561, 178] width 73 height 68
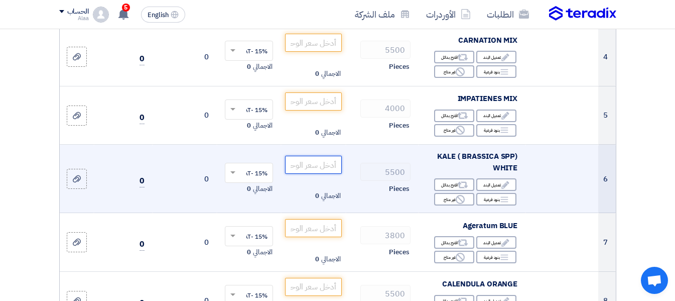
click at [308, 173] on input "number" at bounding box center [313, 165] width 56 height 18
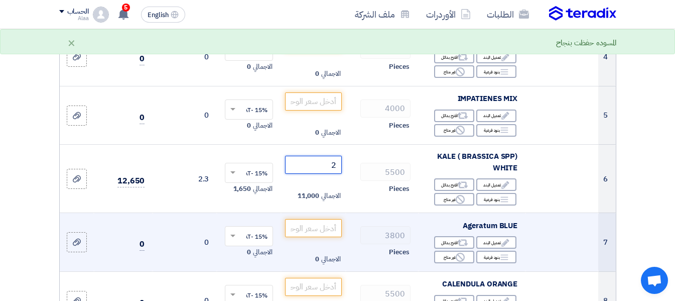
type input "2"
click at [475, 230] on span "Ageratum BLUE" at bounding box center [490, 225] width 55 height 11
copy td "Ageratum BLUE"
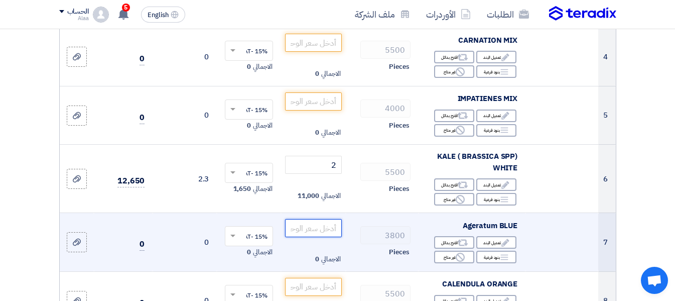
click at [319, 236] on input "number" at bounding box center [313, 228] width 56 height 18
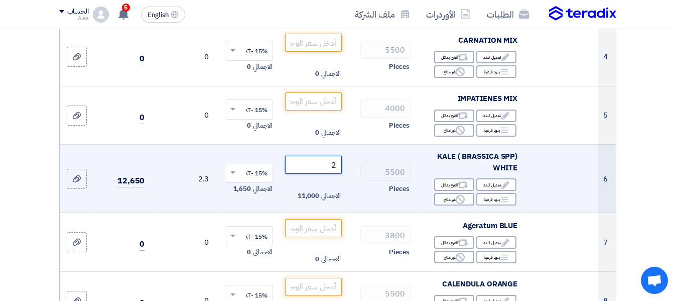
click at [326, 174] on input "2" at bounding box center [313, 165] width 56 height 18
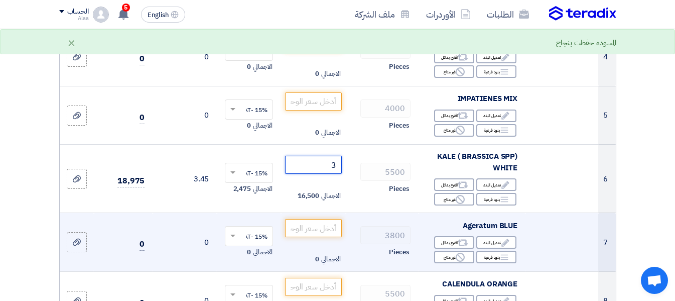
type input "3"
click at [553, 254] on td at bounding box center [561, 242] width 73 height 59
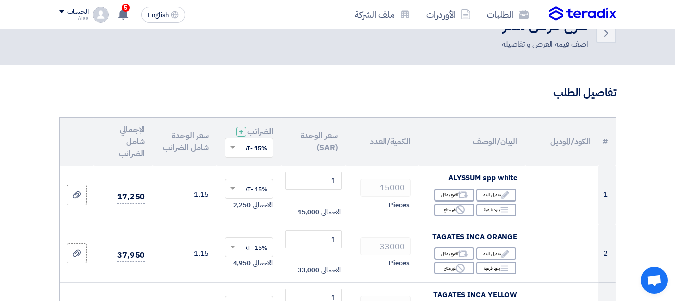
scroll to position [0, 0]
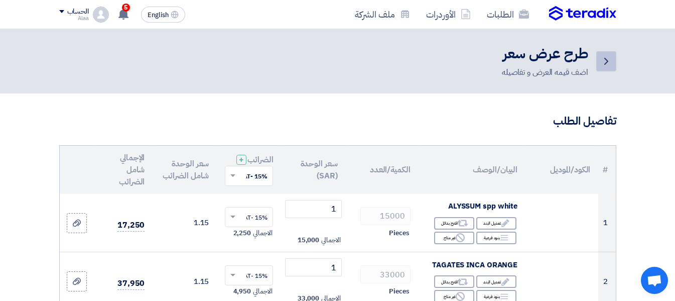
click at [608, 65] on icon "Back" at bounding box center [606, 61] width 12 height 12
